Goal: Information Seeking & Learning: Find specific fact

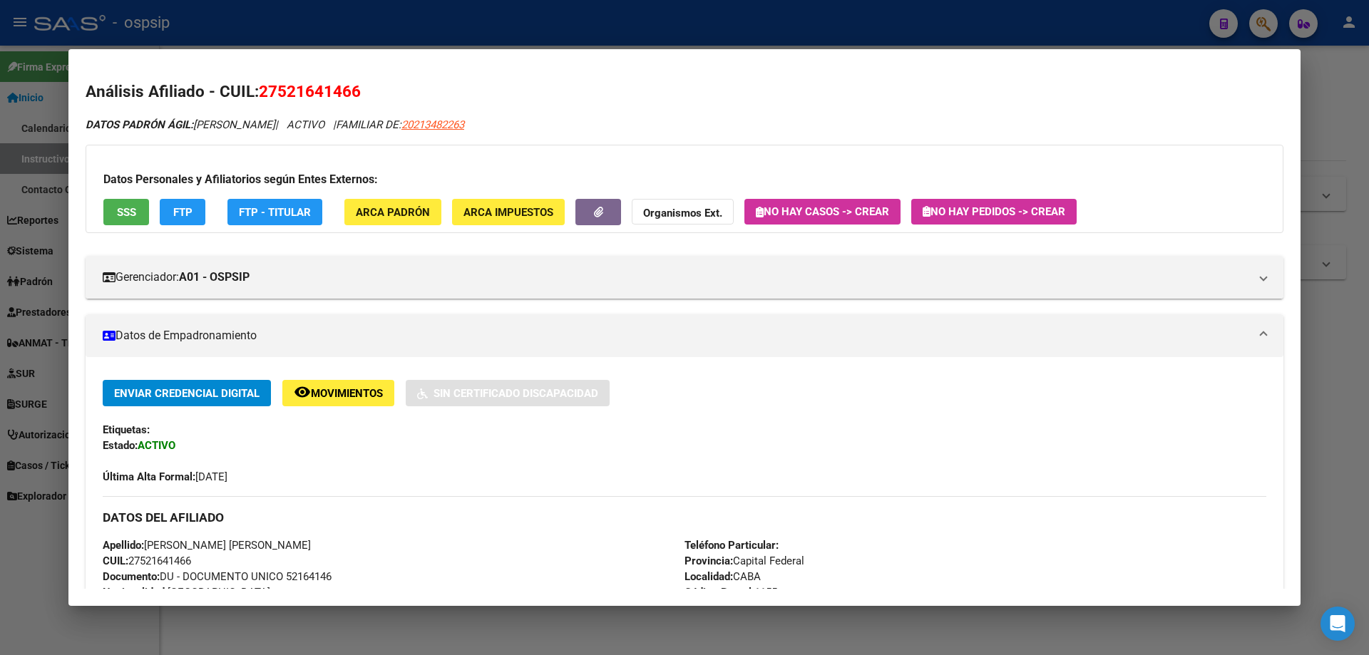
scroll to position [285, 0]
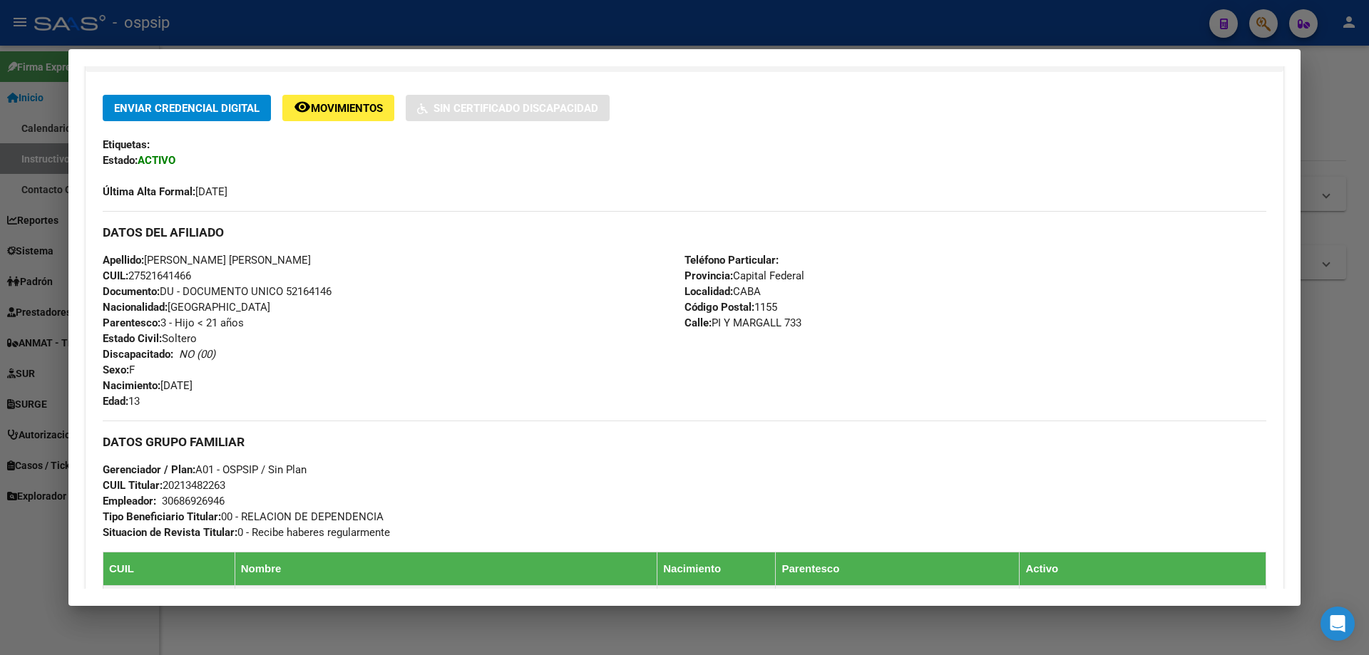
click at [486, 17] on div at bounding box center [684, 327] width 1369 height 655
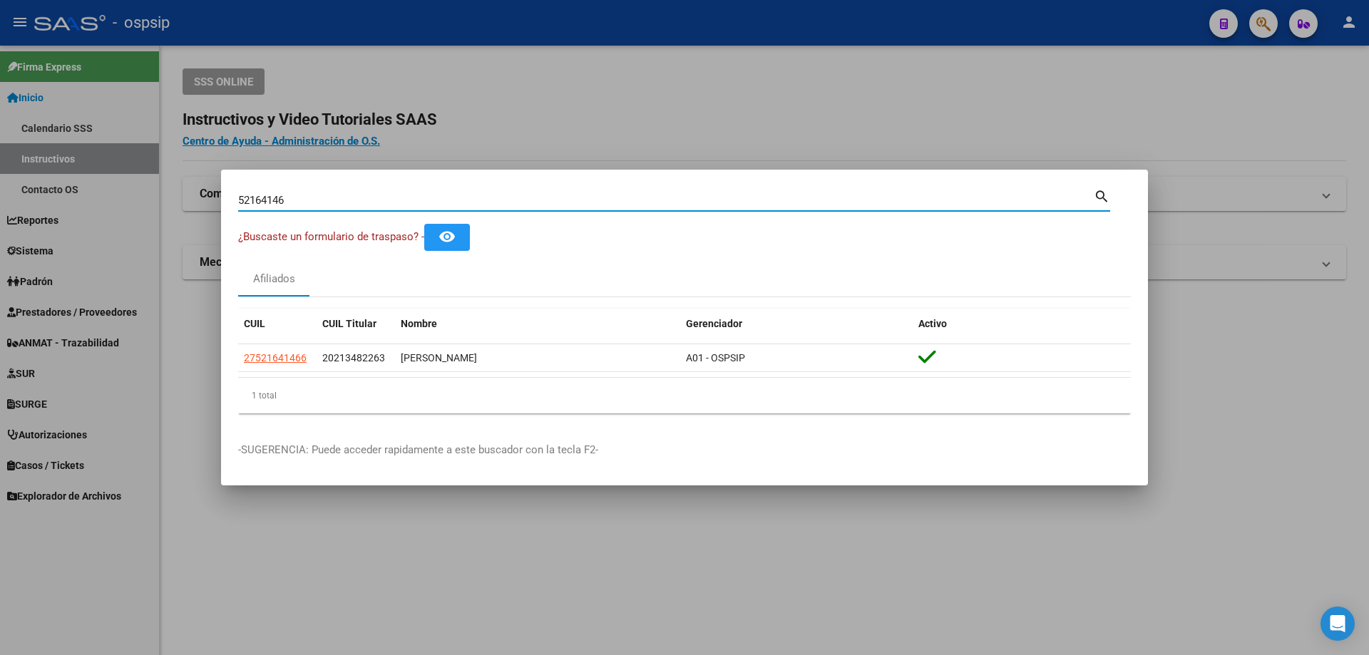
drag, startPoint x: 289, startPoint y: 202, endPoint x: 220, endPoint y: 189, distance: 69.8
click at [220, 189] on div "52164146 Buscar (apellido, dni, cuil, nro traspaso, cuit, obra social) search ¿…" at bounding box center [684, 327] width 1369 height 655
type input "32068774"
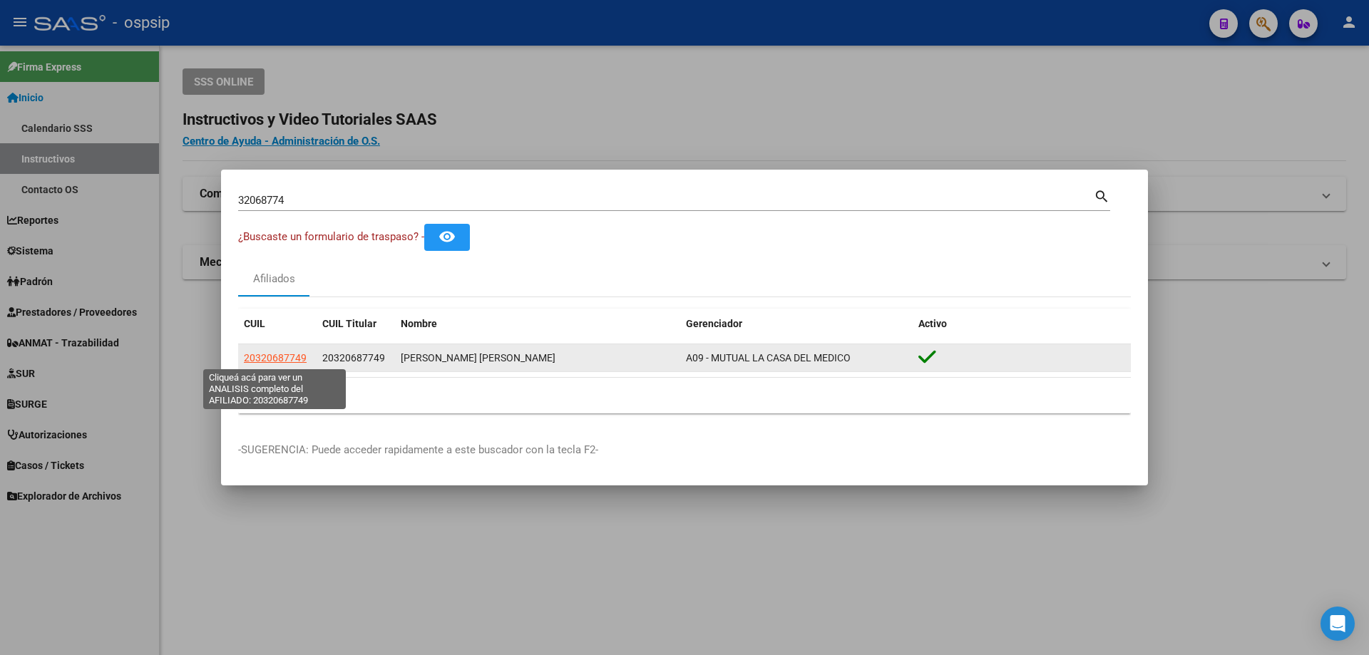
click at [270, 361] on span "20320687749" at bounding box center [275, 357] width 63 height 11
type textarea "20320687749"
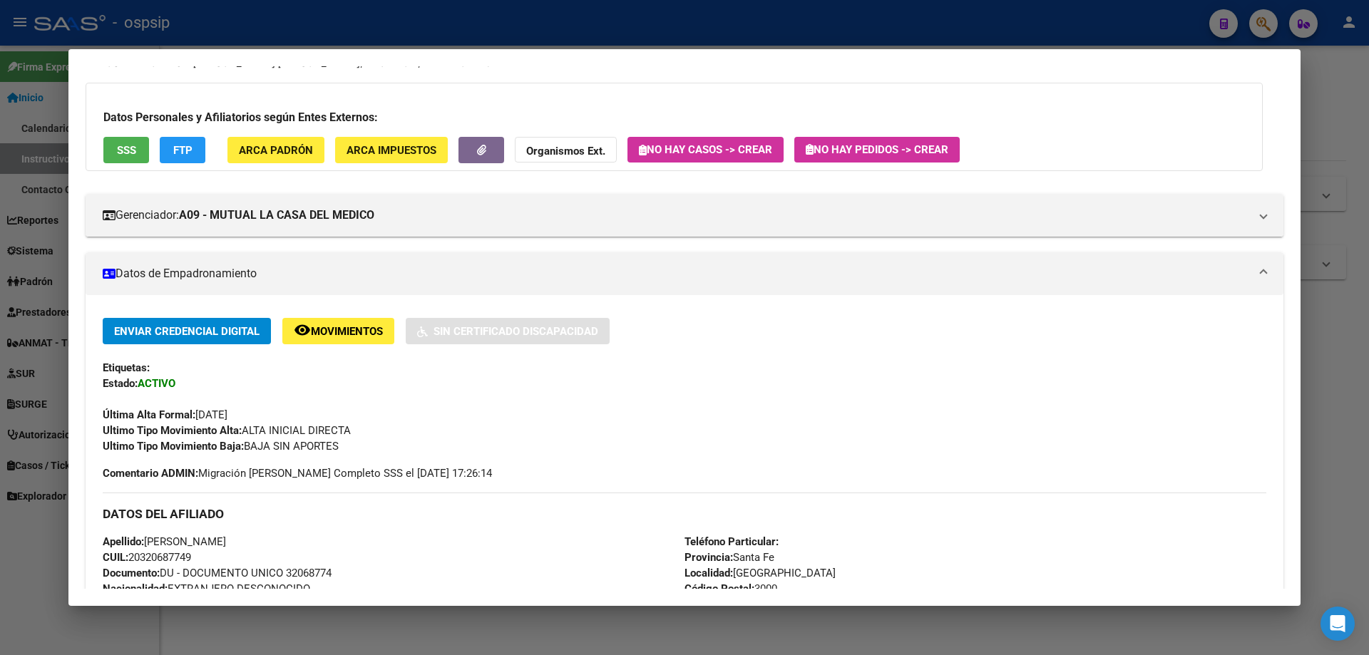
scroll to position [0, 0]
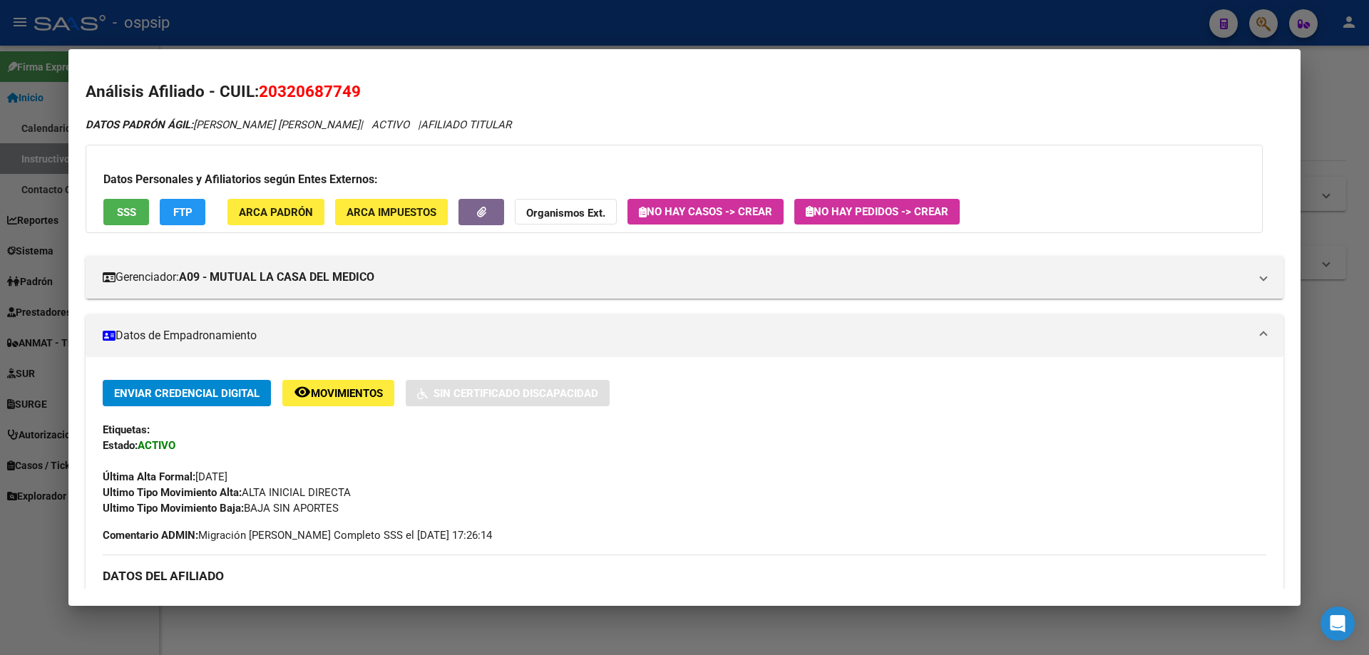
click at [621, 24] on div at bounding box center [684, 327] width 1369 height 655
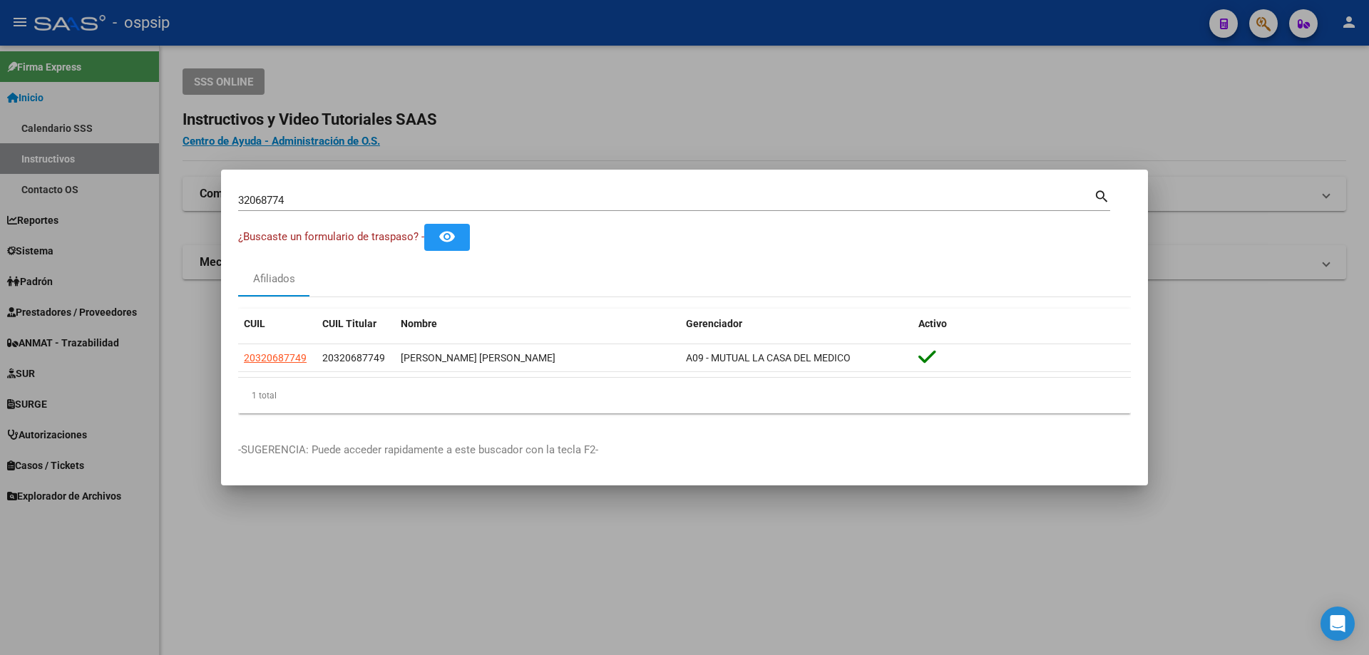
click at [1172, 83] on div at bounding box center [684, 327] width 1369 height 655
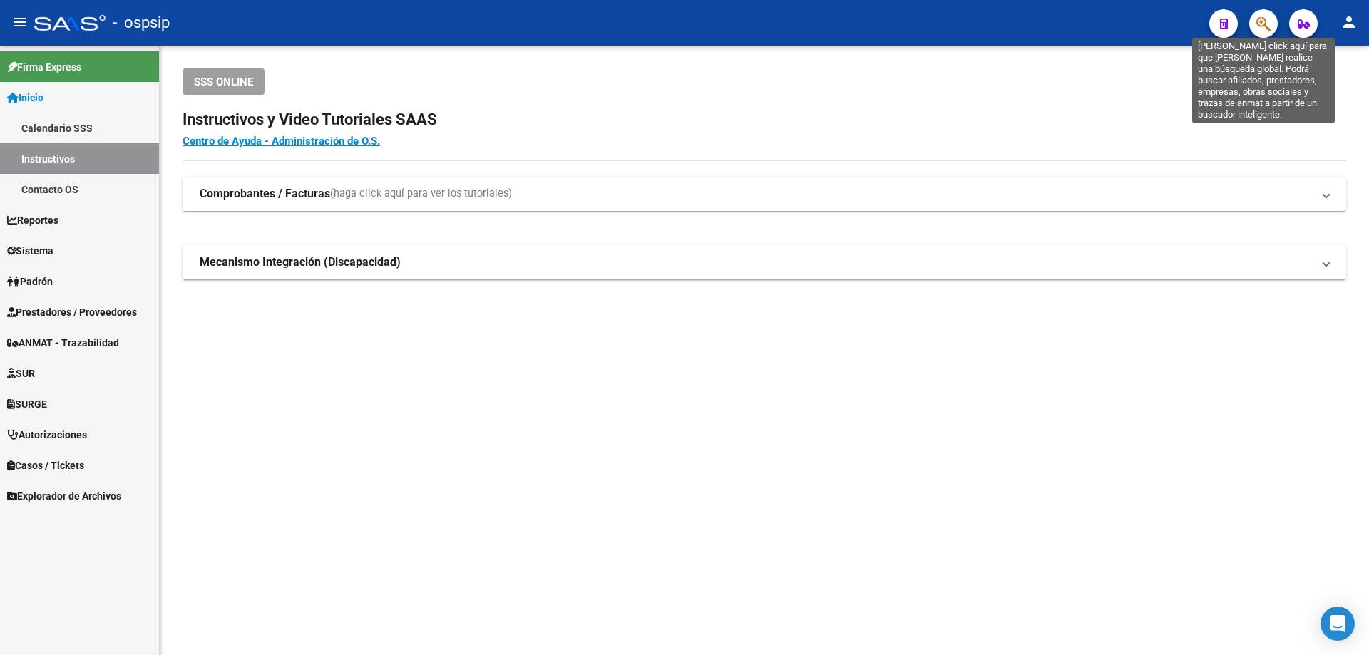
click at [1266, 29] on icon "button" at bounding box center [1263, 24] width 14 height 16
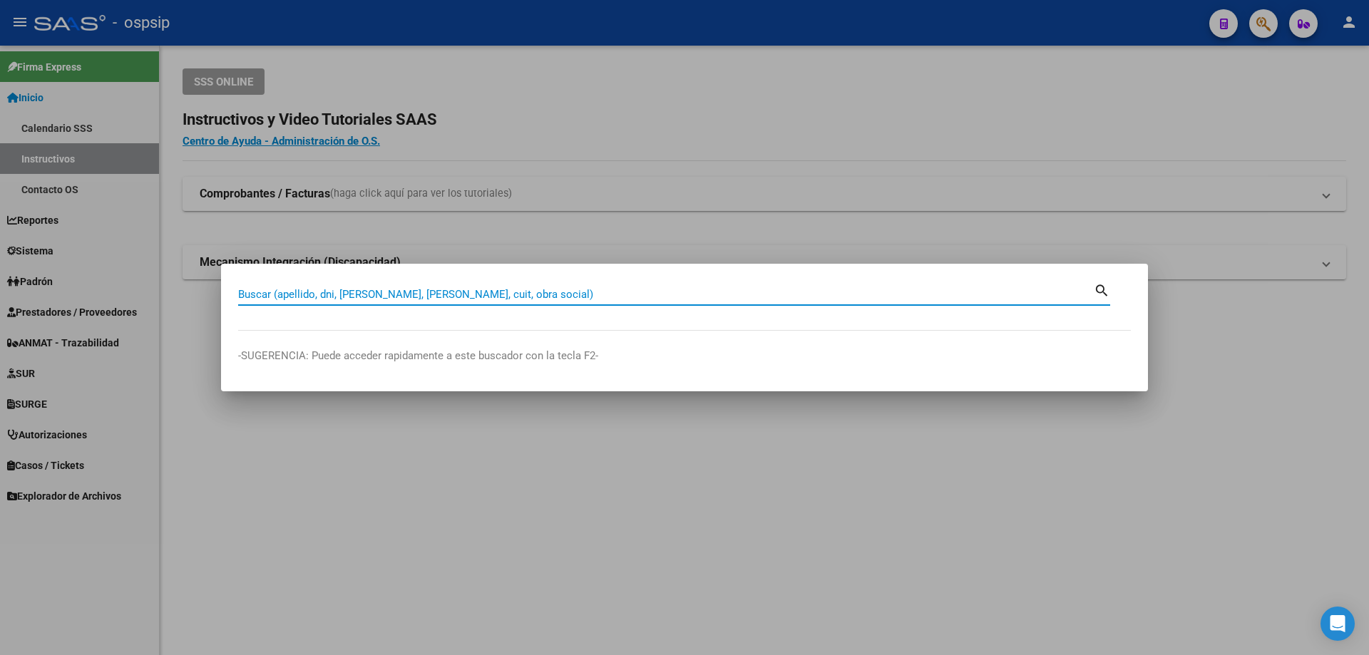
click at [354, 292] on input "Buscar (apellido, dni, [PERSON_NAME], [PERSON_NAME], cuit, obra social)" at bounding box center [666, 294] width 856 height 13
type input "32068774"
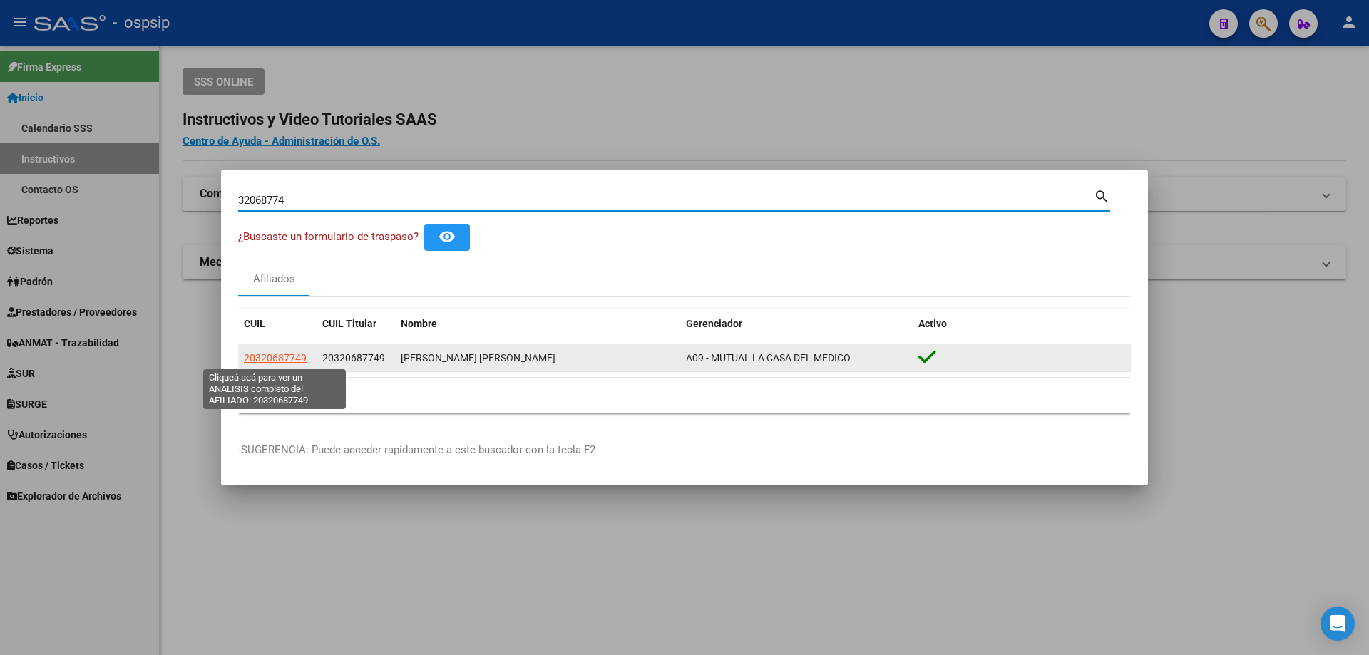
click at [294, 361] on span "20320687749" at bounding box center [275, 357] width 63 height 11
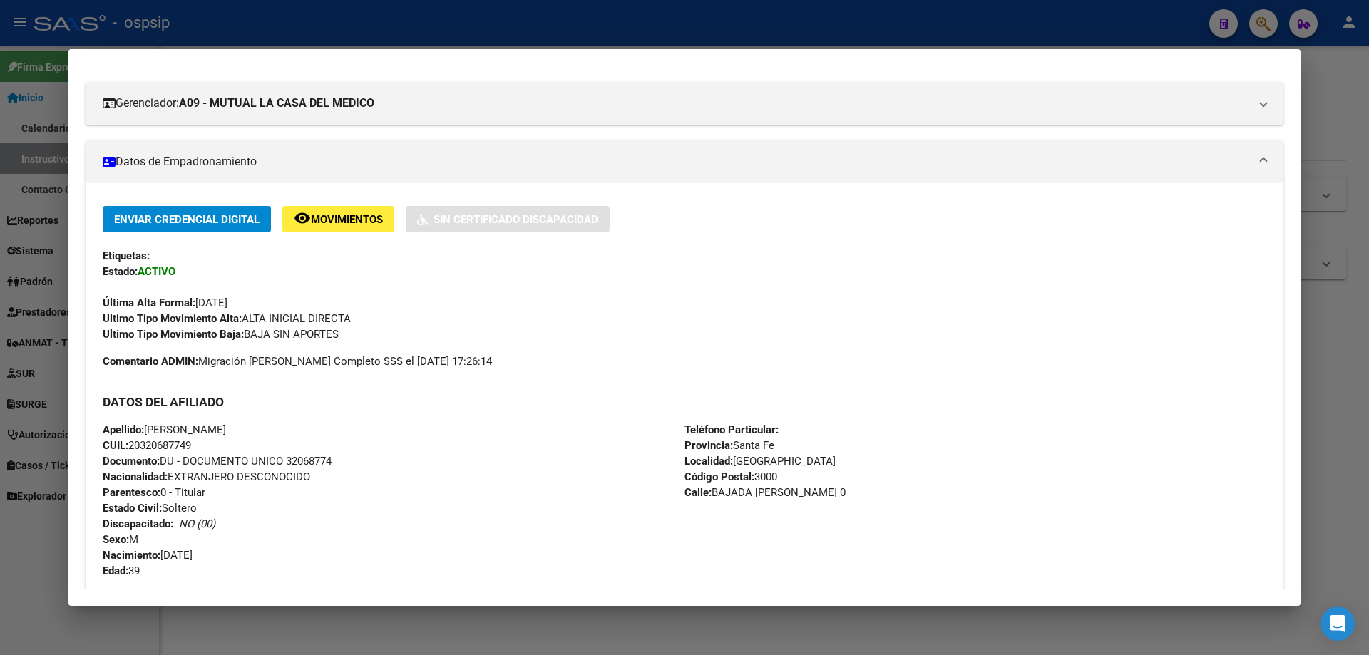
scroll to position [214, 0]
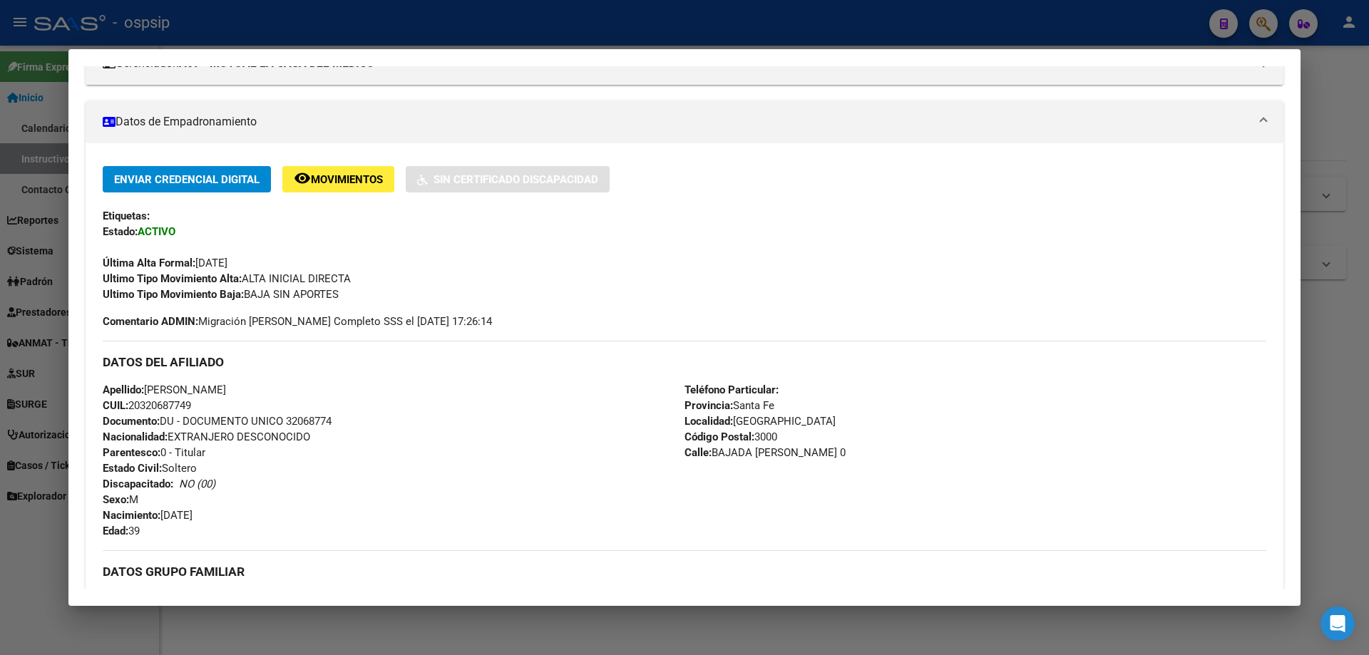
drag, startPoint x: 224, startPoint y: 515, endPoint x: 165, endPoint y: 517, distance: 59.2
click at [165, 517] on div "Apellido: [PERSON_NAME] CUIL: 20320687749 Documento: DU - DOCUMENTO UNICO 32068…" at bounding box center [394, 460] width 582 height 157
copy span "[DATE]"
